Goal: Check status: Check status

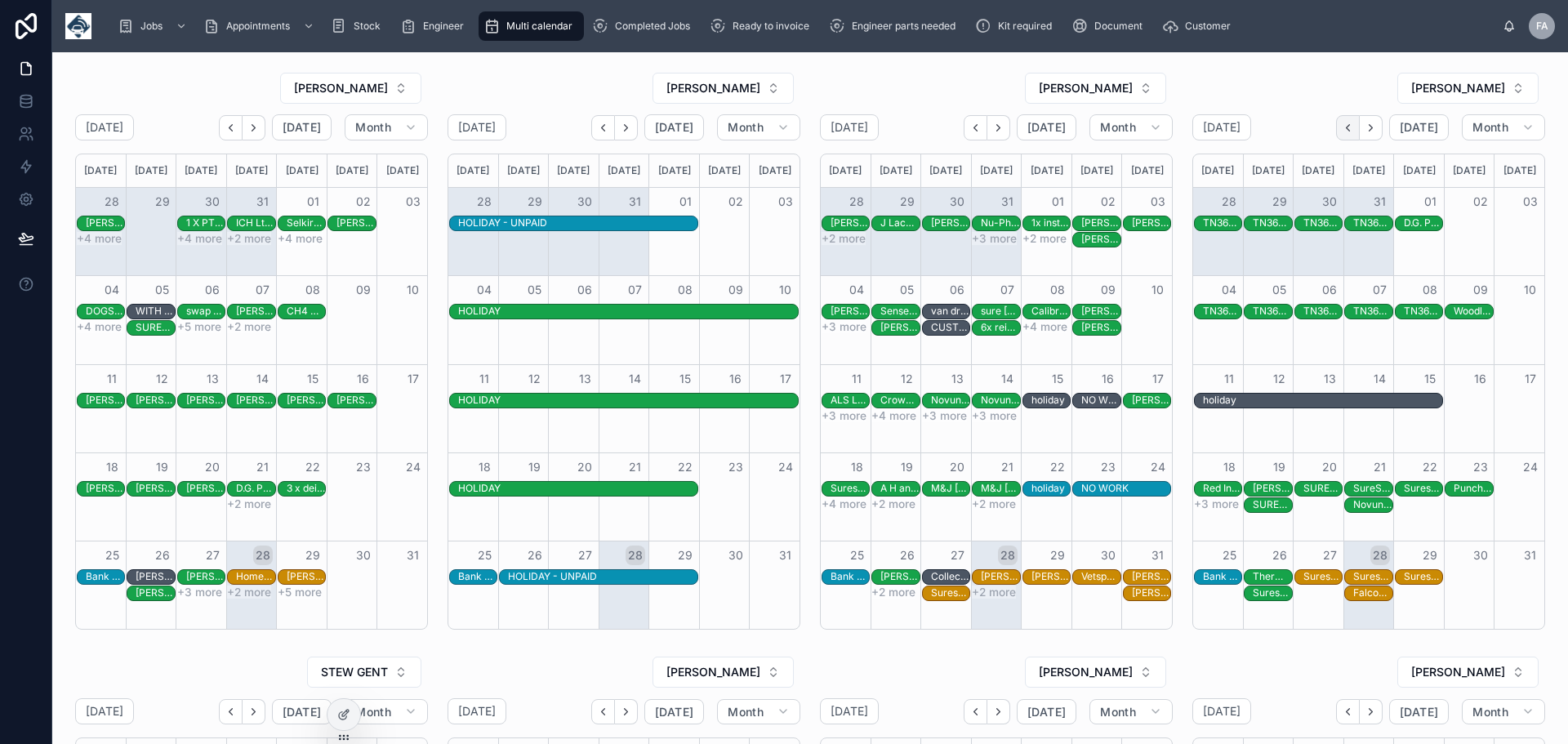
click at [1342, 124] on icon "Back" at bounding box center [1348, 127] width 12 height 12
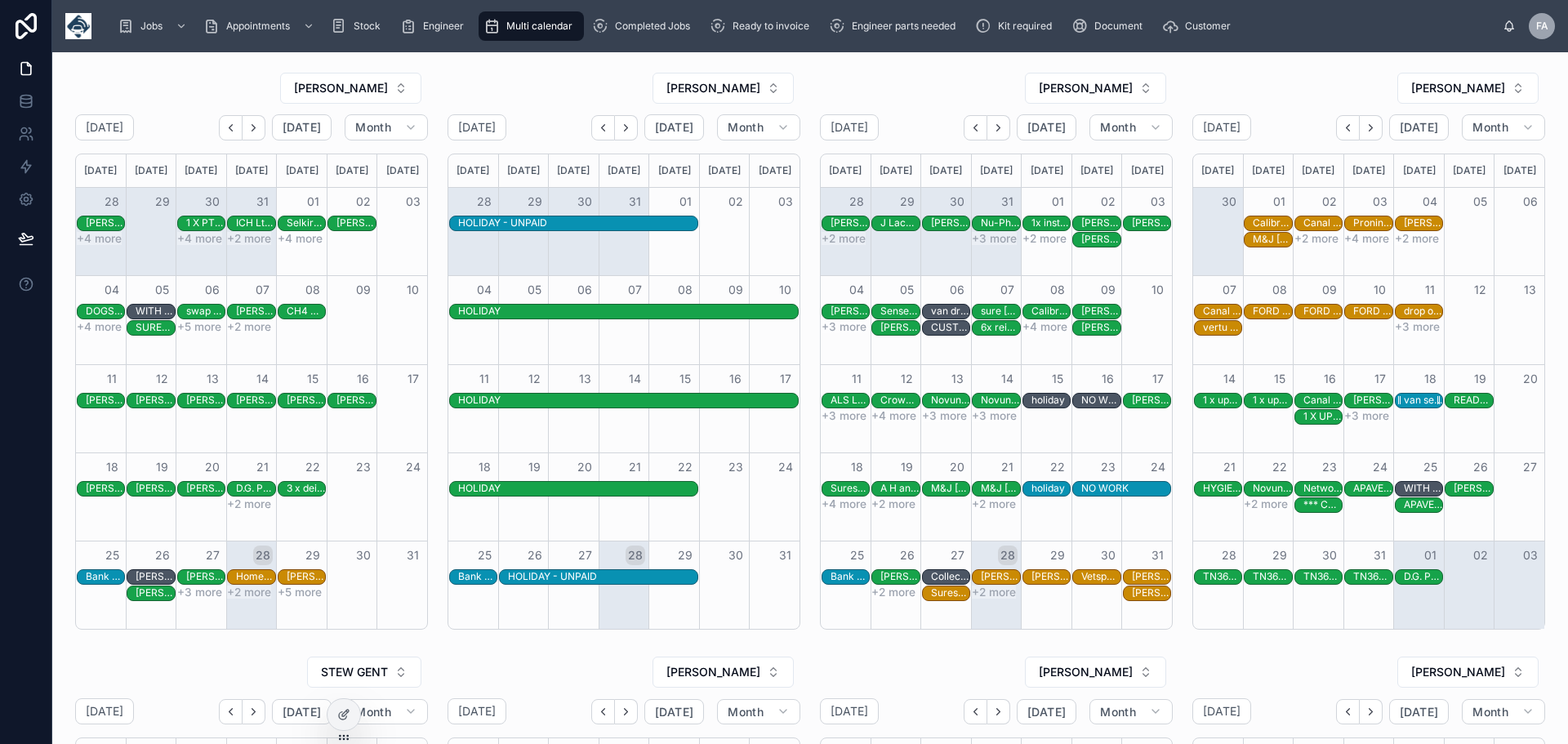
click at [1404, 398] on div "van service 9am" at bounding box center [1423, 400] width 38 height 13
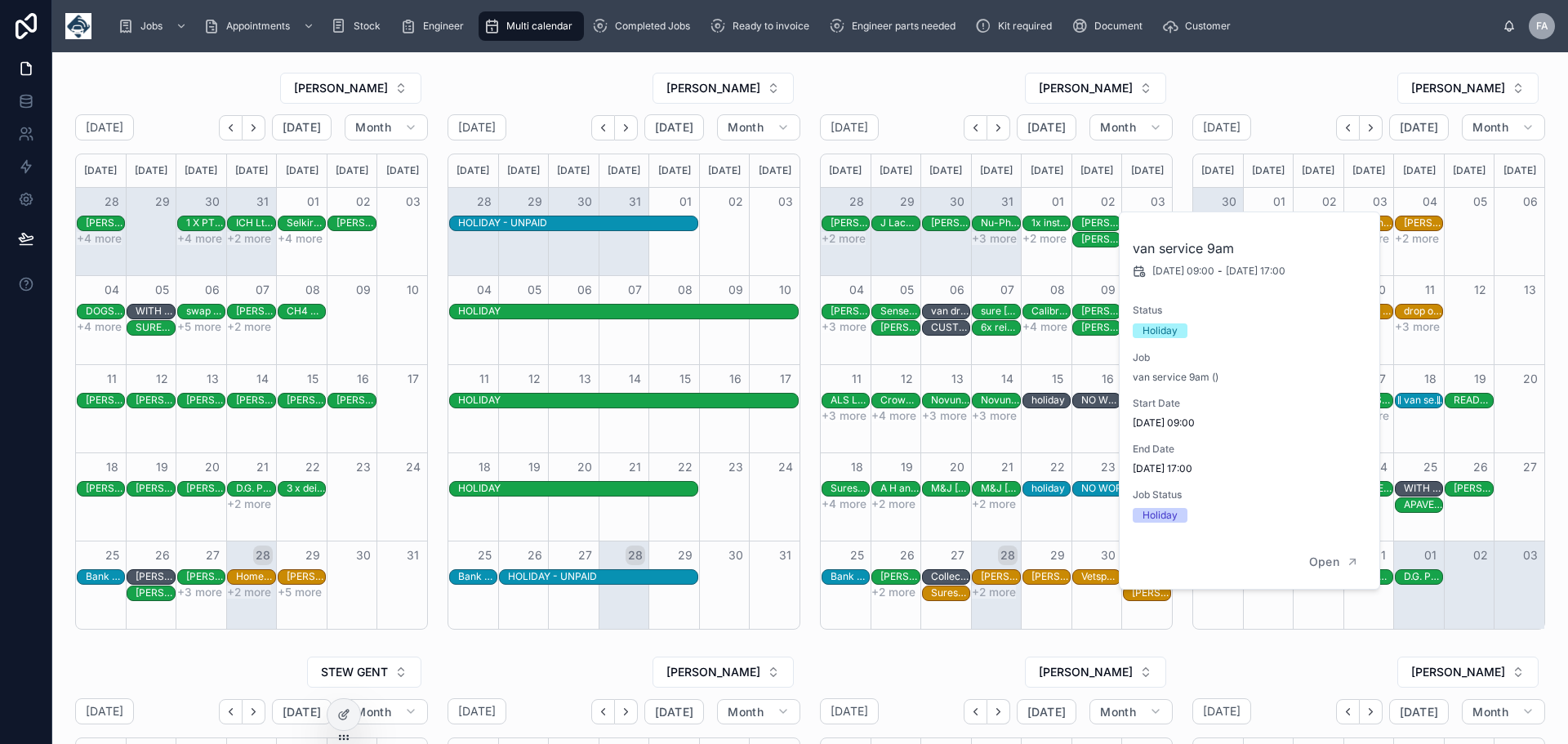
click at [1404, 398] on div "van service 9am" at bounding box center [1423, 400] width 38 height 13
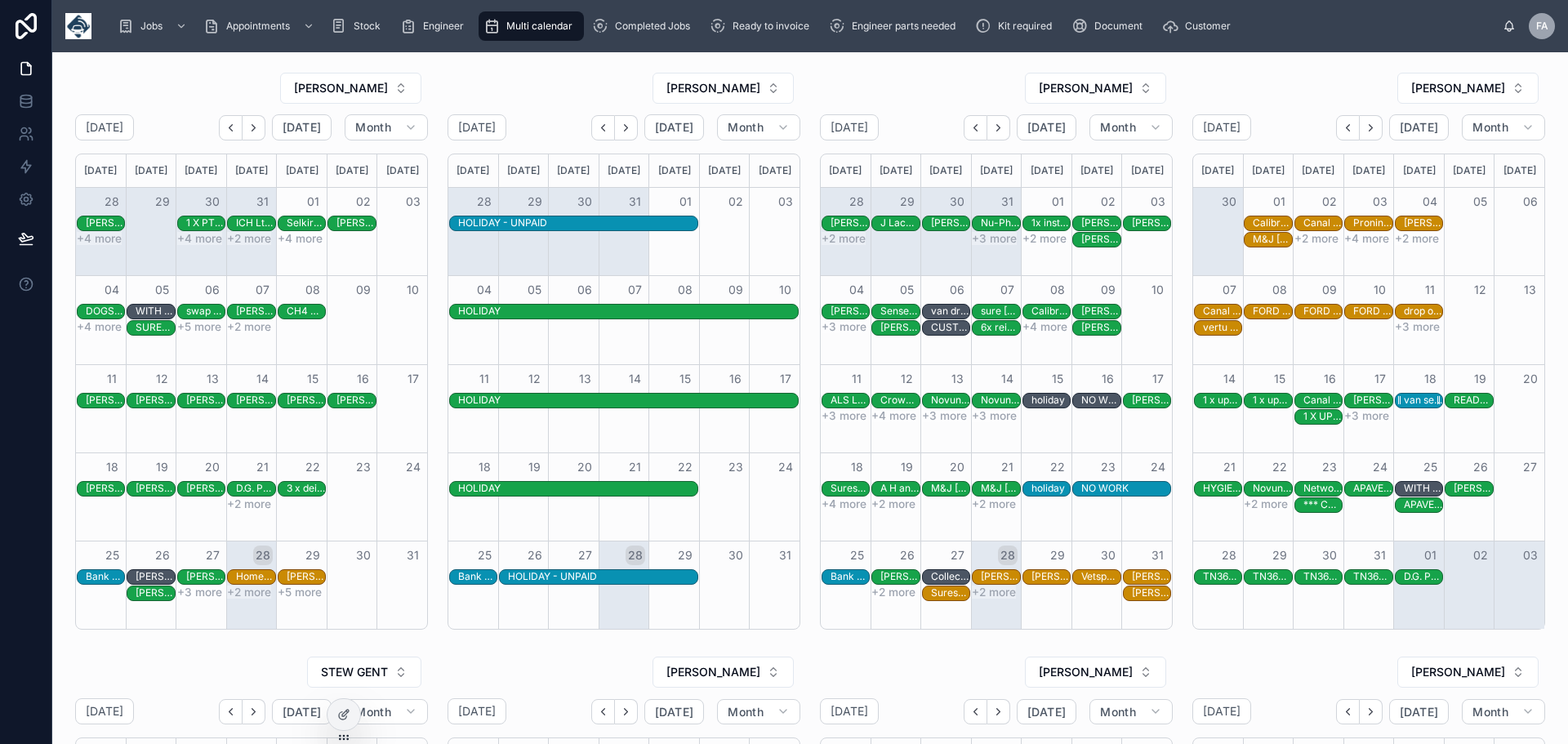
click at [1404, 398] on div "van service 9am" at bounding box center [1423, 400] width 38 height 13
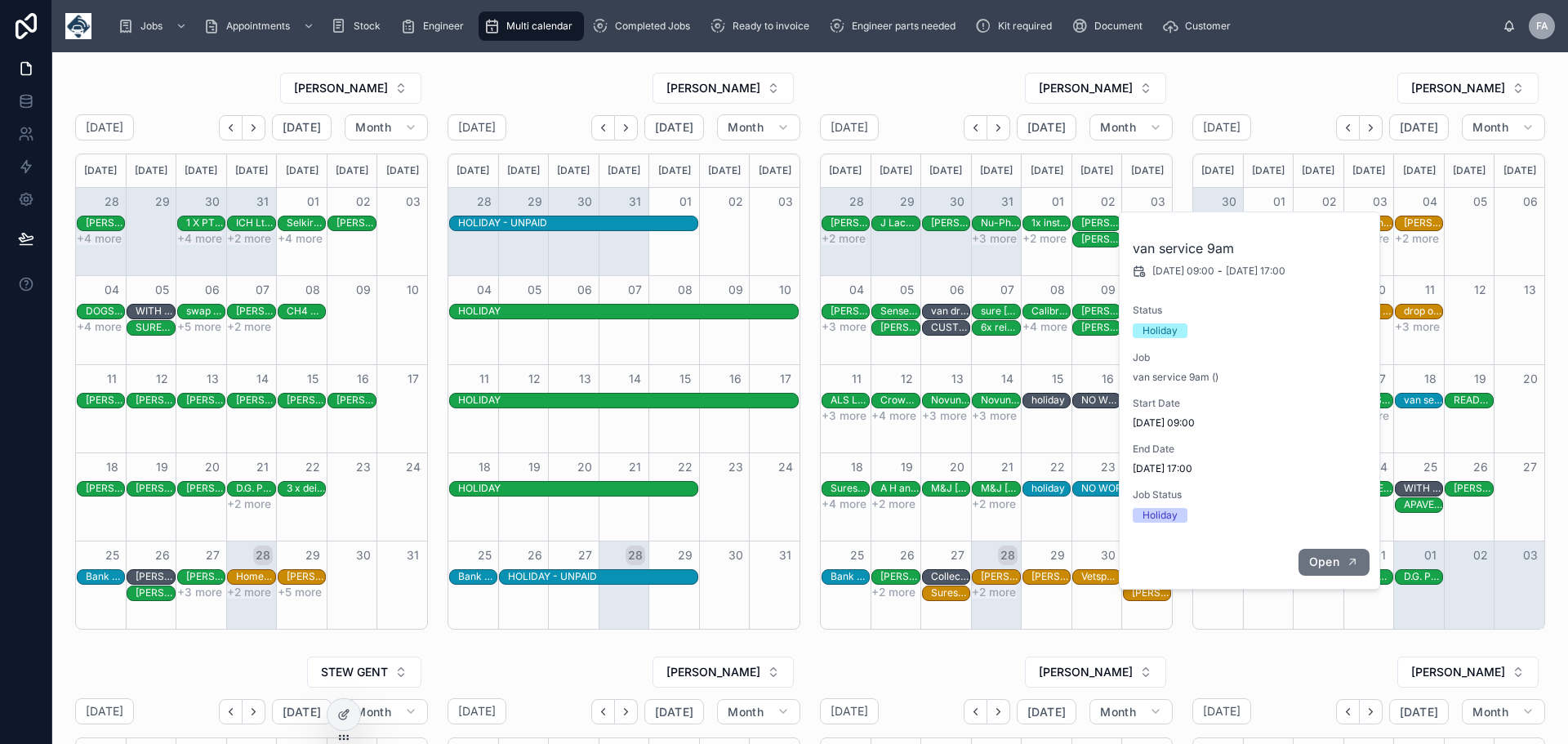
click at [1329, 555] on span "Open" at bounding box center [1324, 562] width 30 height 15
